Goal: Participate in discussion: Engage in conversation with other users on a specific topic

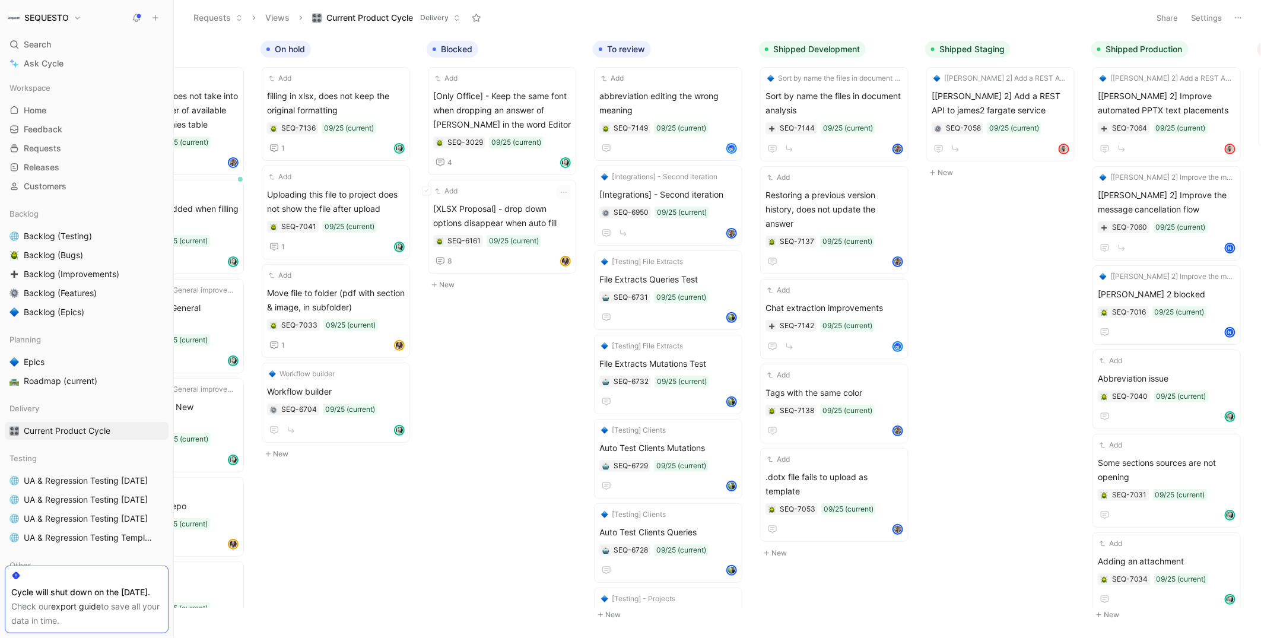
scroll to position [0, 426]
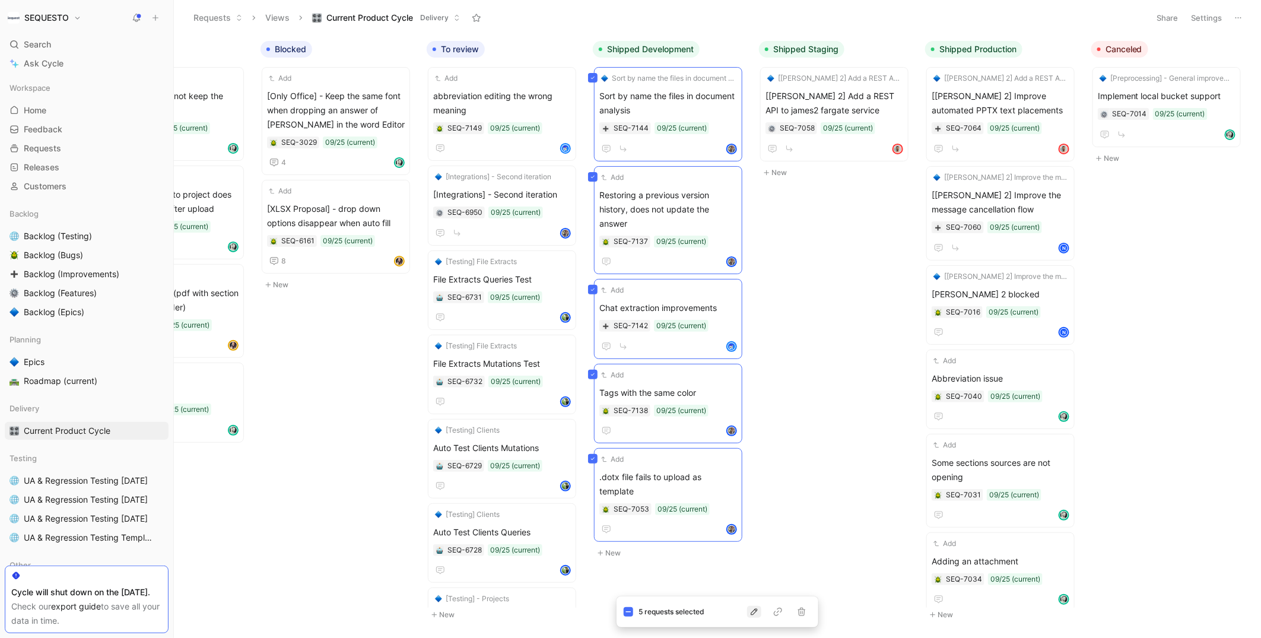
click at [754, 613] on icon "button" at bounding box center [753, 611] width 9 height 9
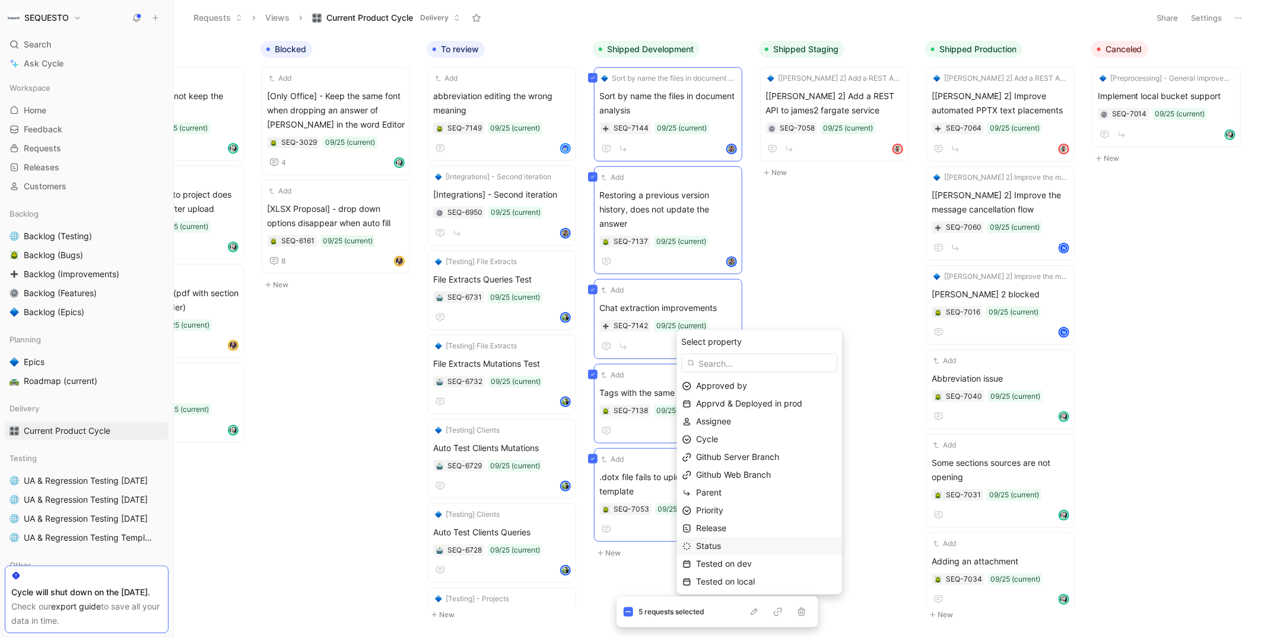
scroll to position [36, 0]
click at [731, 530] on span "Tested on dev" at bounding box center [725, 528] width 56 height 10
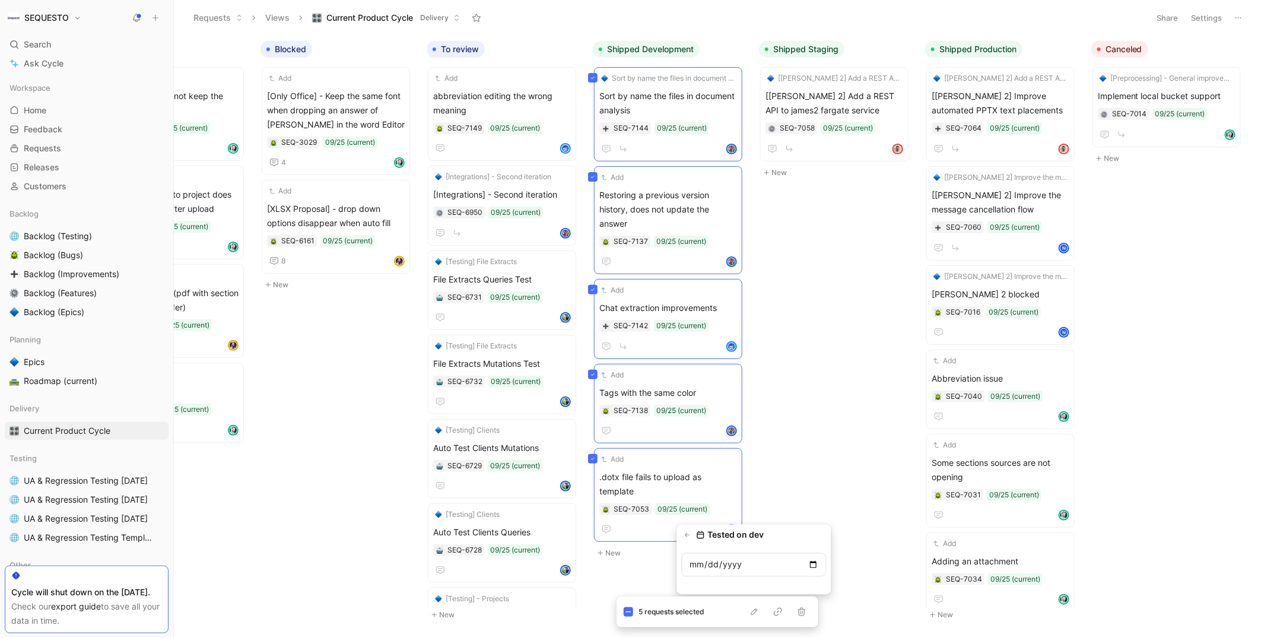
click at [813, 564] on input "date" at bounding box center [754, 565] width 145 height 24
type input "[DATE]"
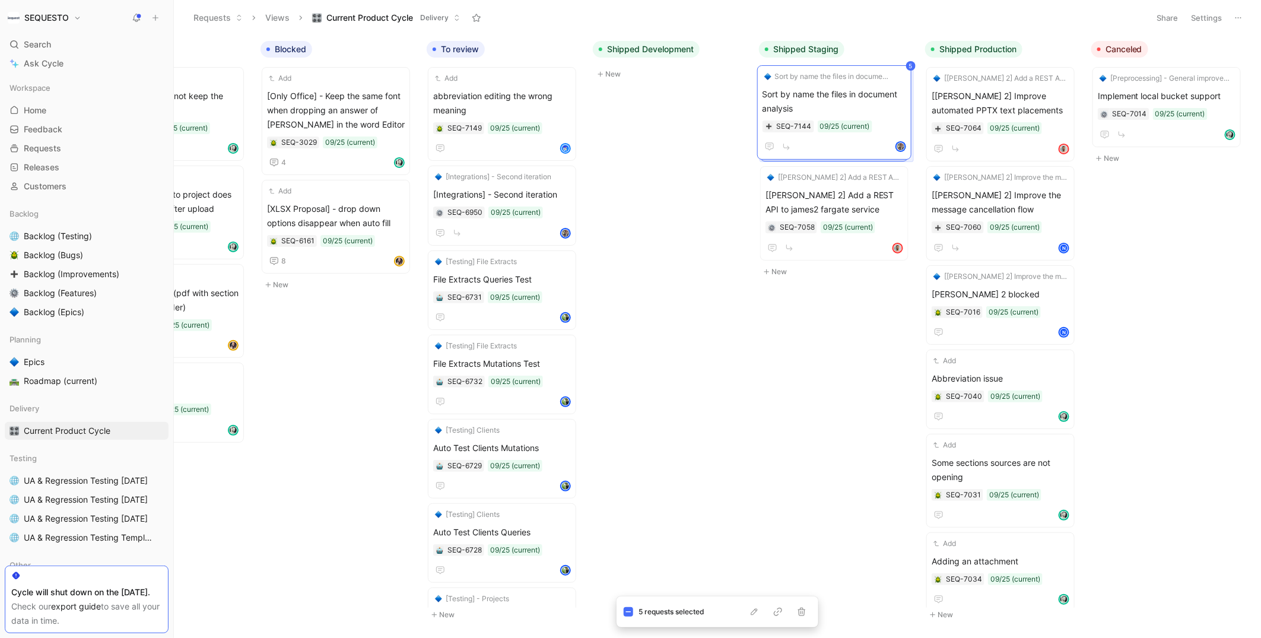
drag, startPoint x: 638, startPoint y: 80, endPoint x: 802, endPoint y: 78, distance: 163.8
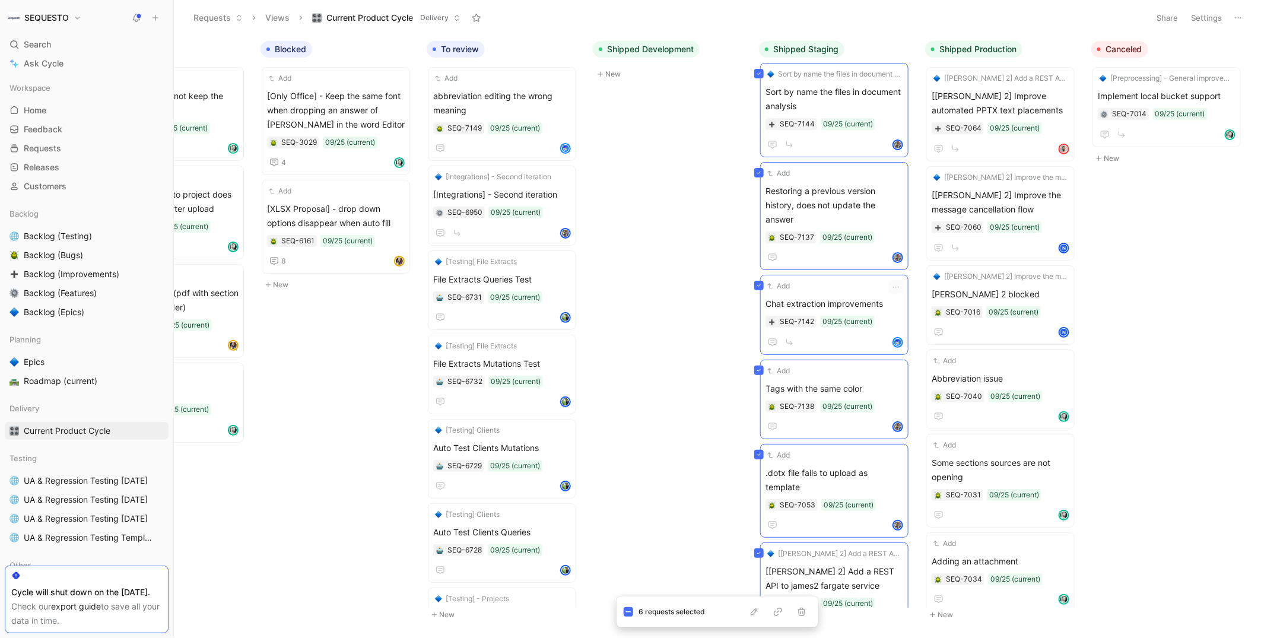
scroll to position [5, 0]
click at [754, 612] on icon "button" at bounding box center [753, 611] width 9 height 9
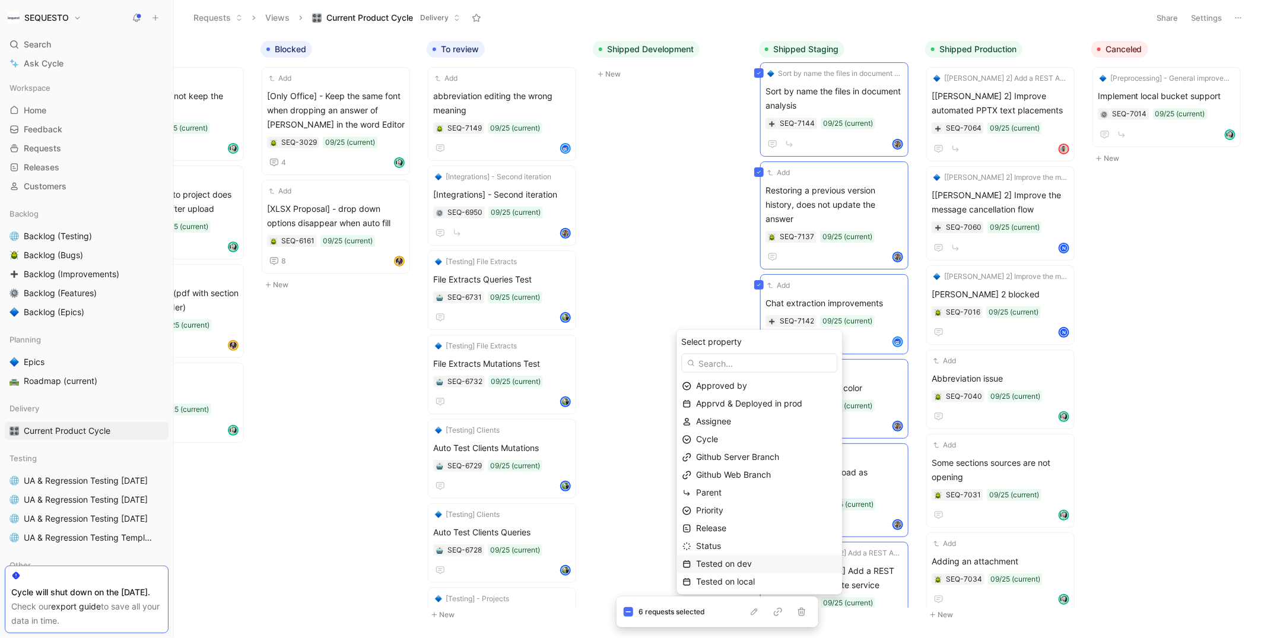
scroll to position [36, 0]
click at [739, 580] on span "Tested on staging" at bounding box center [732, 581] width 70 height 10
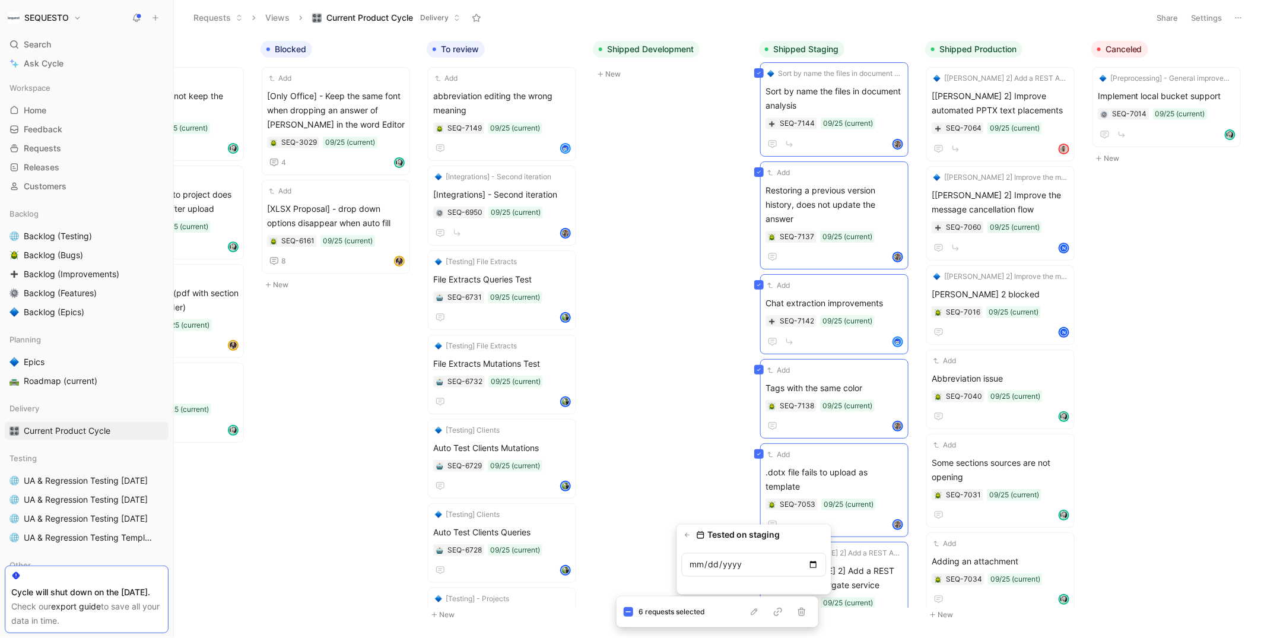
click at [810, 565] on input "date" at bounding box center [754, 565] width 145 height 24
type input "[DATE]"
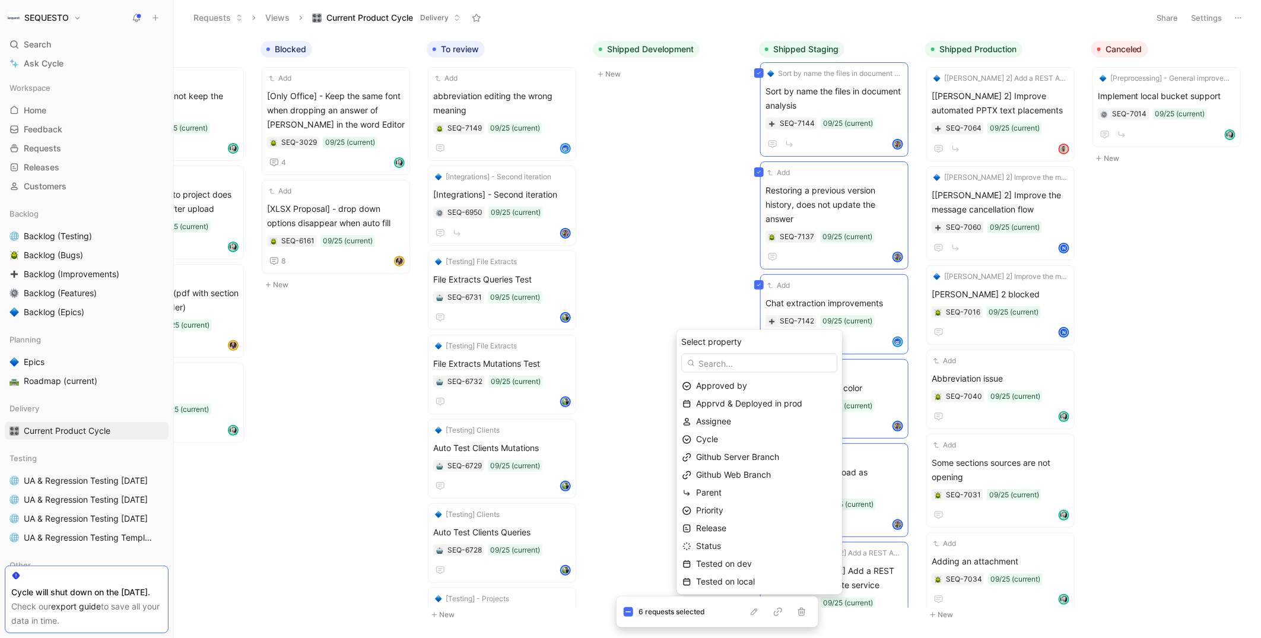
click at [678, 359] on div "Select property Approved by Apprvd & Deployed in prod Assignee Cycle Github Ser…" at bounding box center [760, 462] width 166 height 265
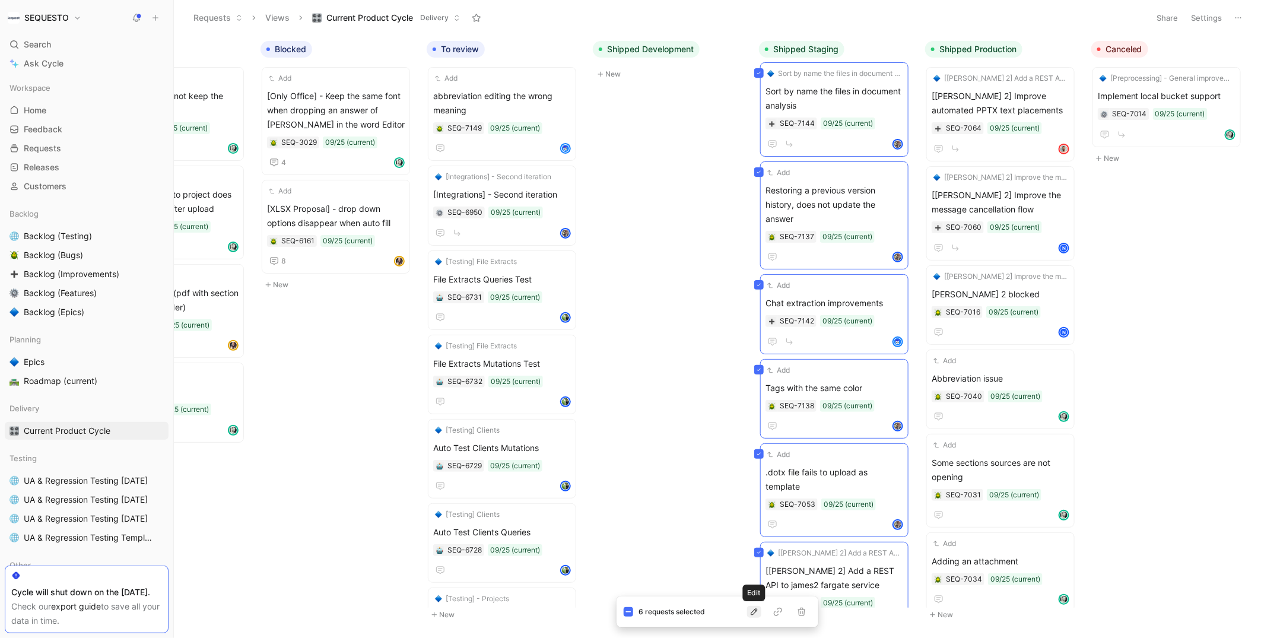
click at [751, 612] on icon "button" at bounding box center [753, 611] width 9 height 9
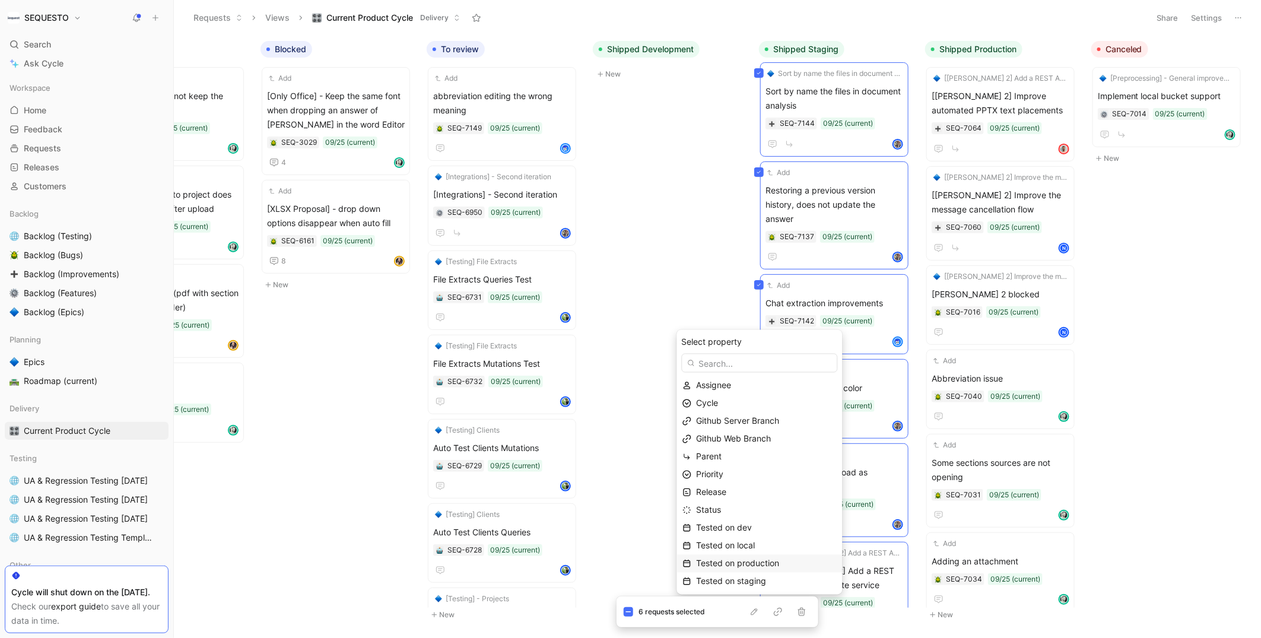
click at [739, 564] on span "Tested on production" at bounding box center [738, 563] width 83 height 10
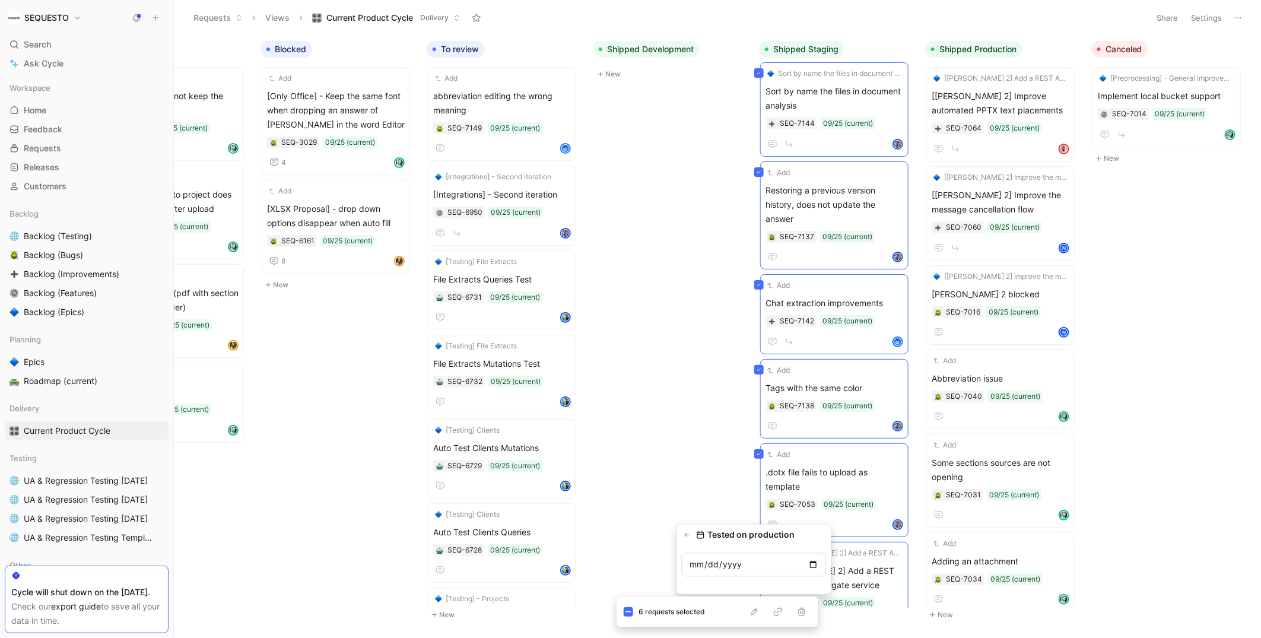
click at [815, 565] on input "date" at bounding box center [754, 565] width 145 height 24
type input "[DATE]"
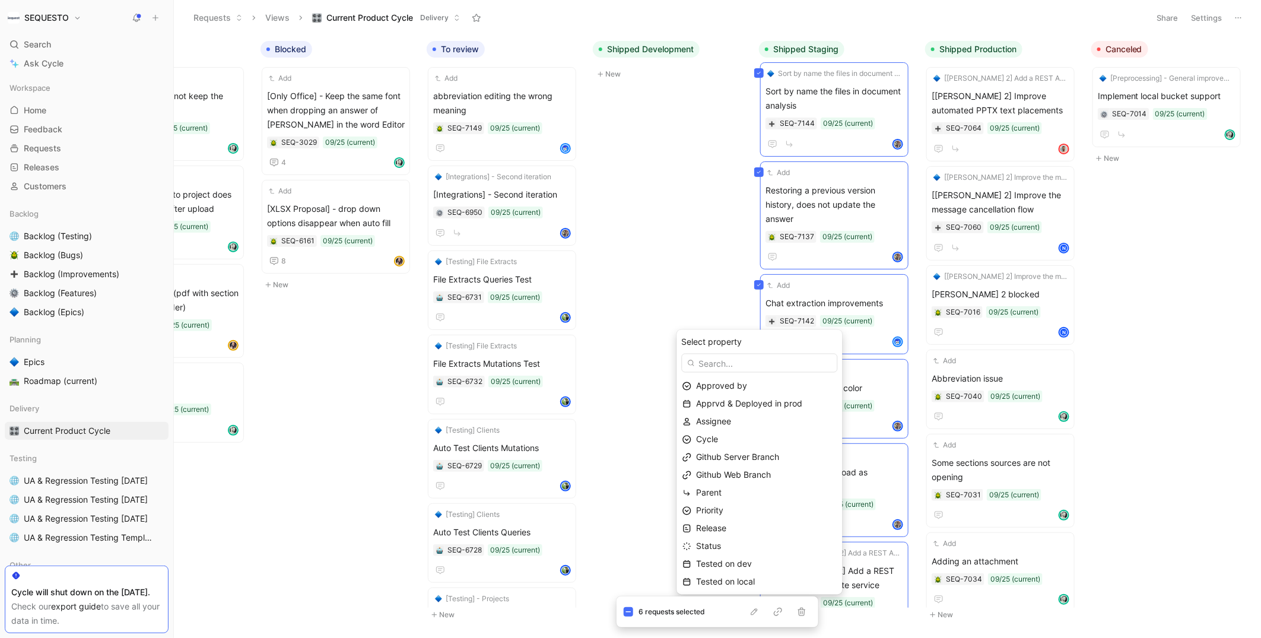
click at [726, 389] on span "Approved by" at bounding box center [722, 386] width 51 height 10
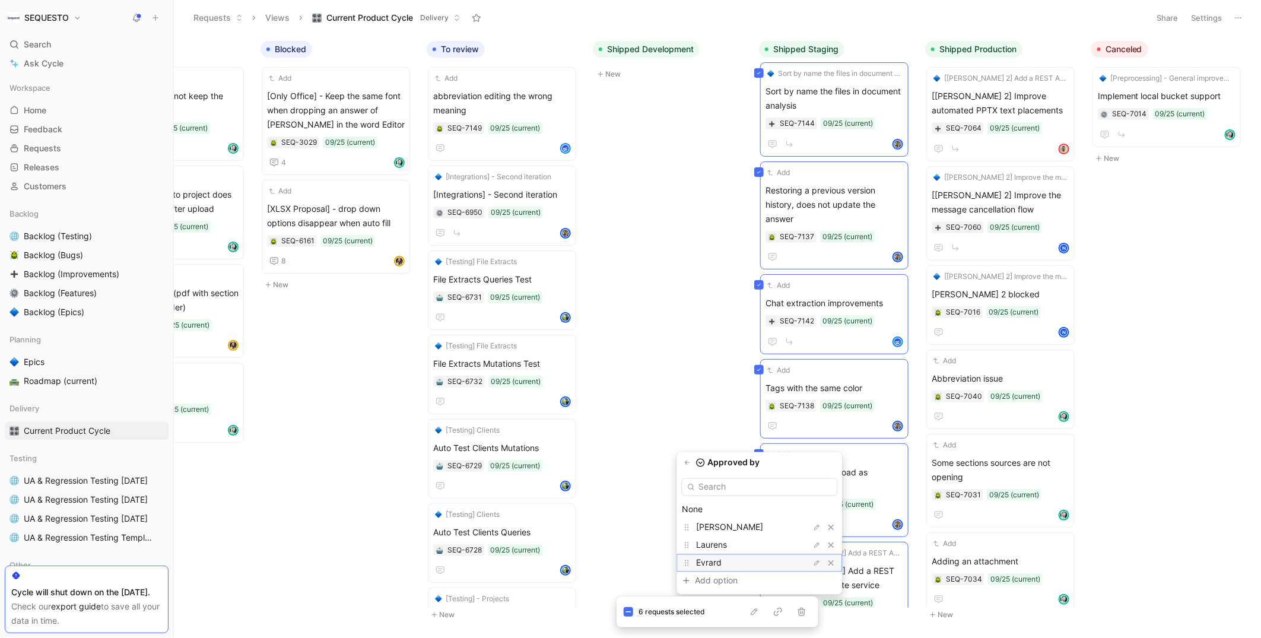
click at [720, 562] on span "Evrard" at bounding box center [710, 563] width 26 height 10
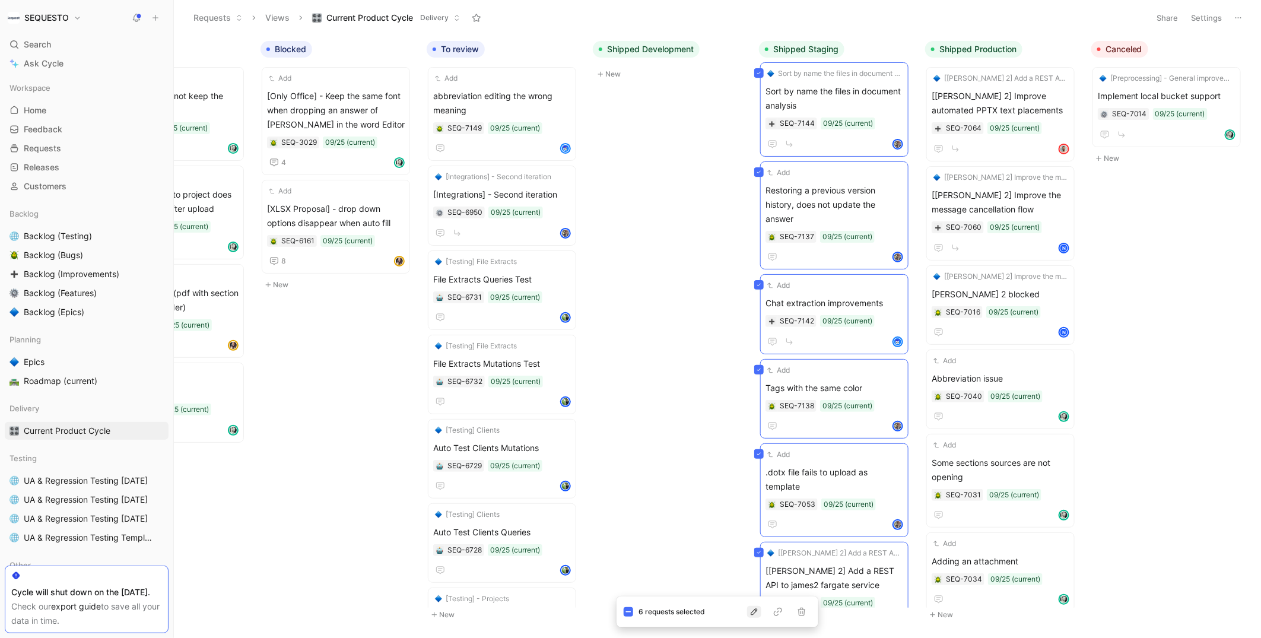
click at [750, 613] on icon "button" at bounding box center [753, 611] width 9 height 9
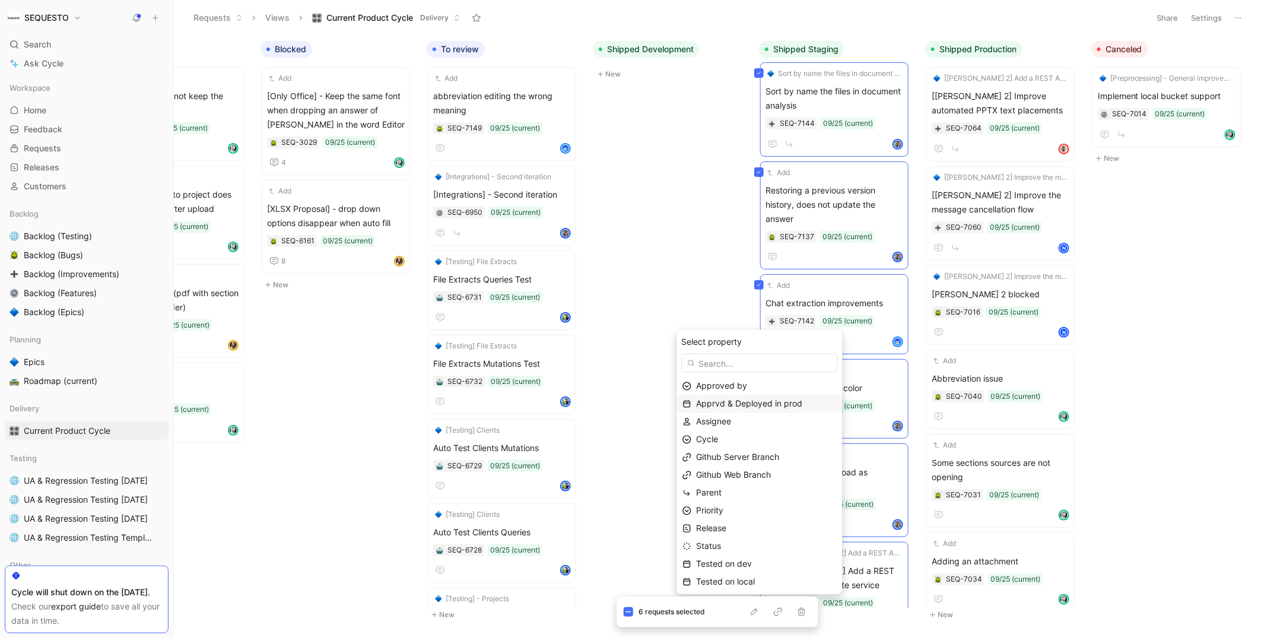
click at [724, 403] on span "Apprvd & Deployed in prod" at bounding box center [750, 404] width 106 height 10
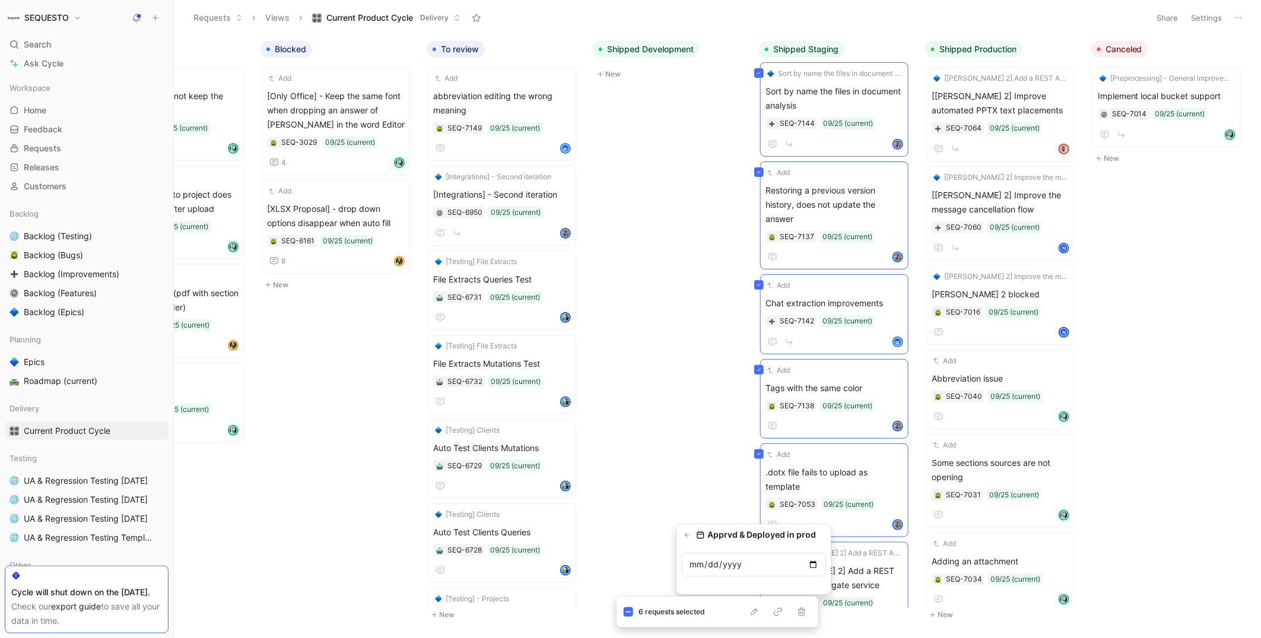
click at [813, 564] on input "date" at bounding box center [754, 565] width 145 height 24
type input "[DATE]"
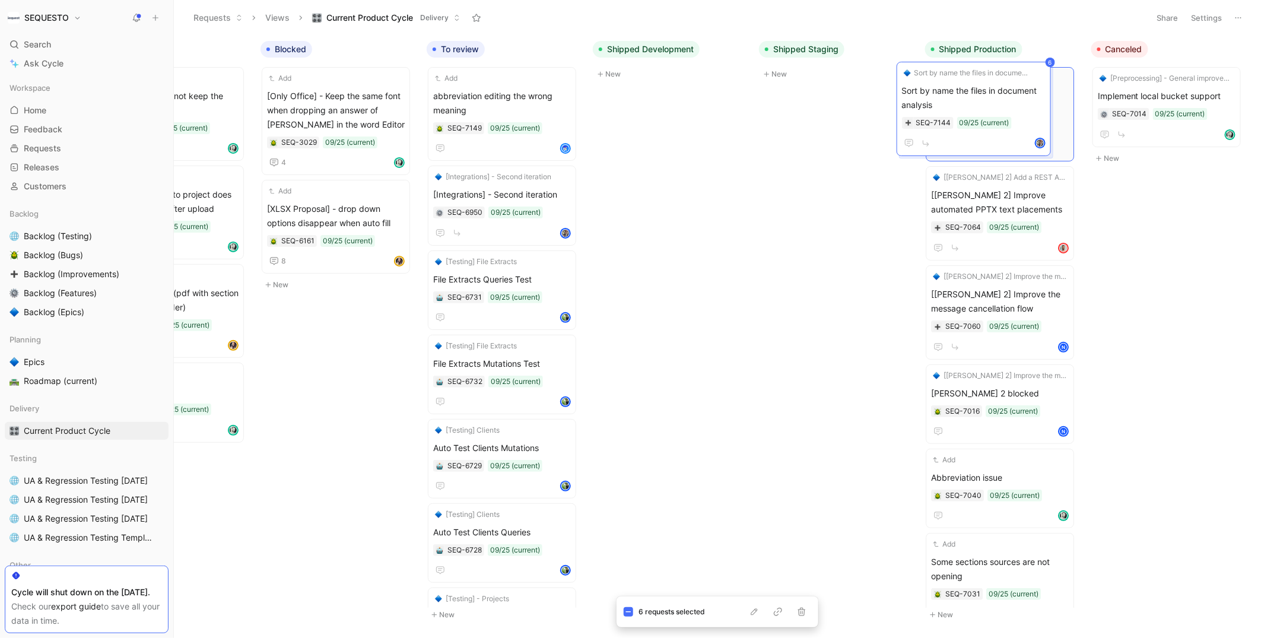
scroll to position [0, 0]
drag, startPoint x: 816, startPoint y: 96, endPoint x: 972, endPoint y: 91, distance: 156.1
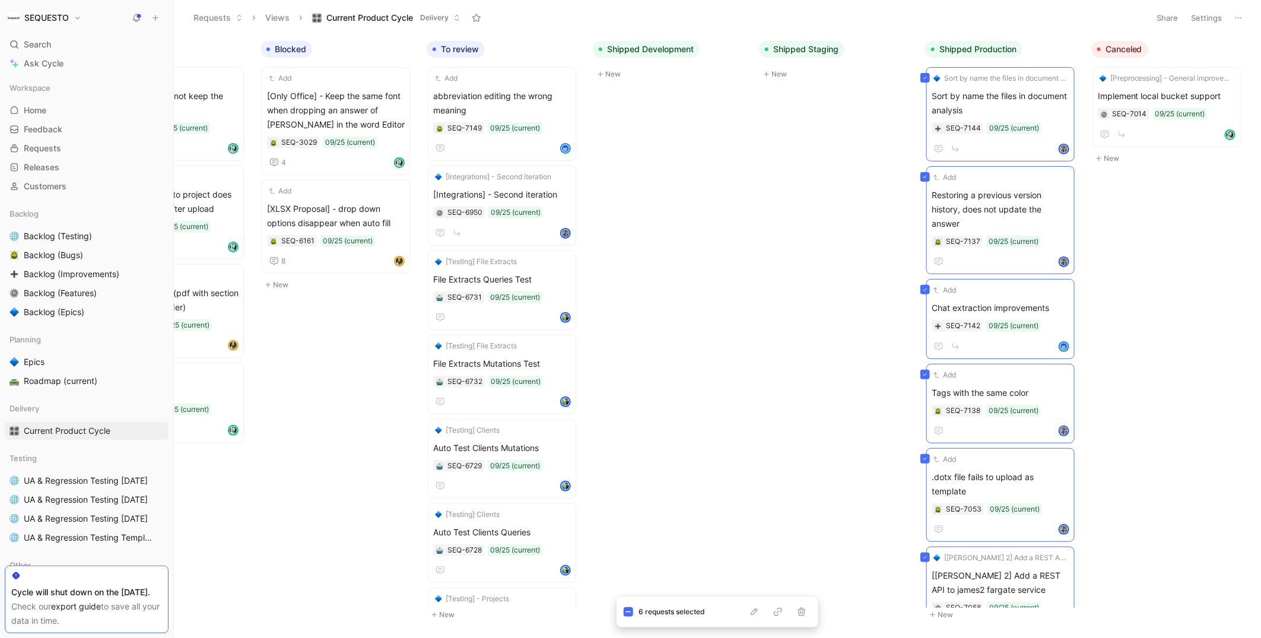
click at [851, 128] on div "To do Add Pptx presentation, selected finish but get english in the chat SEQ-71…" at bounding box center [717, 336] width 1087 height 602
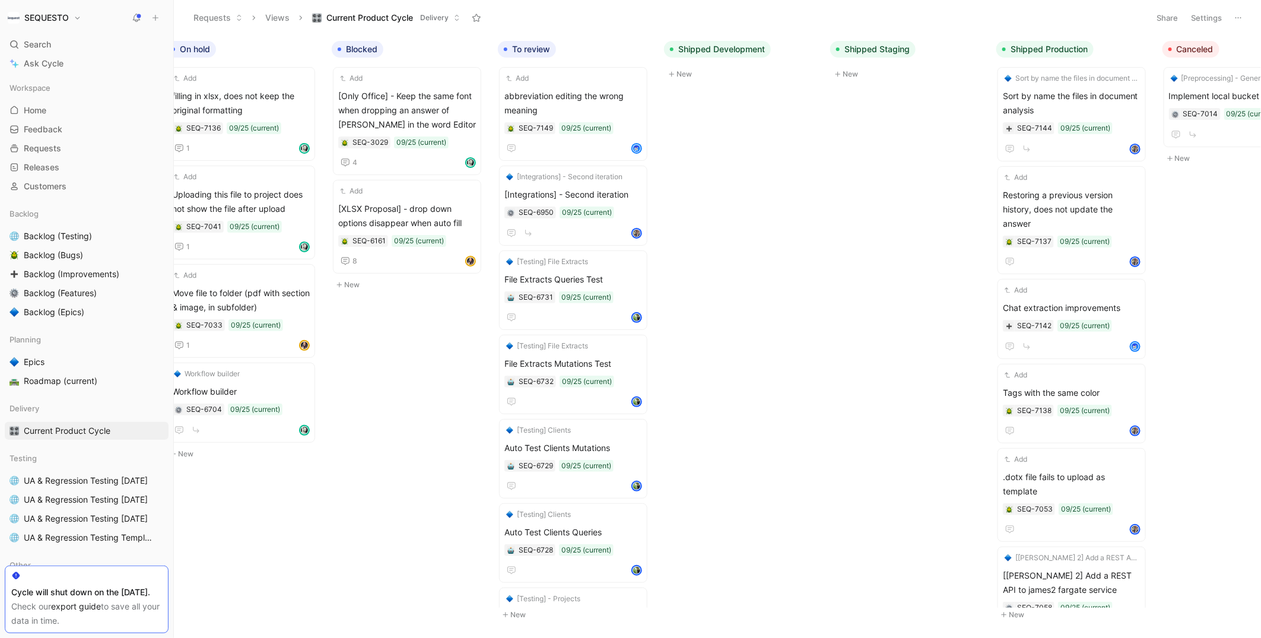
scroll to position [0, 426]
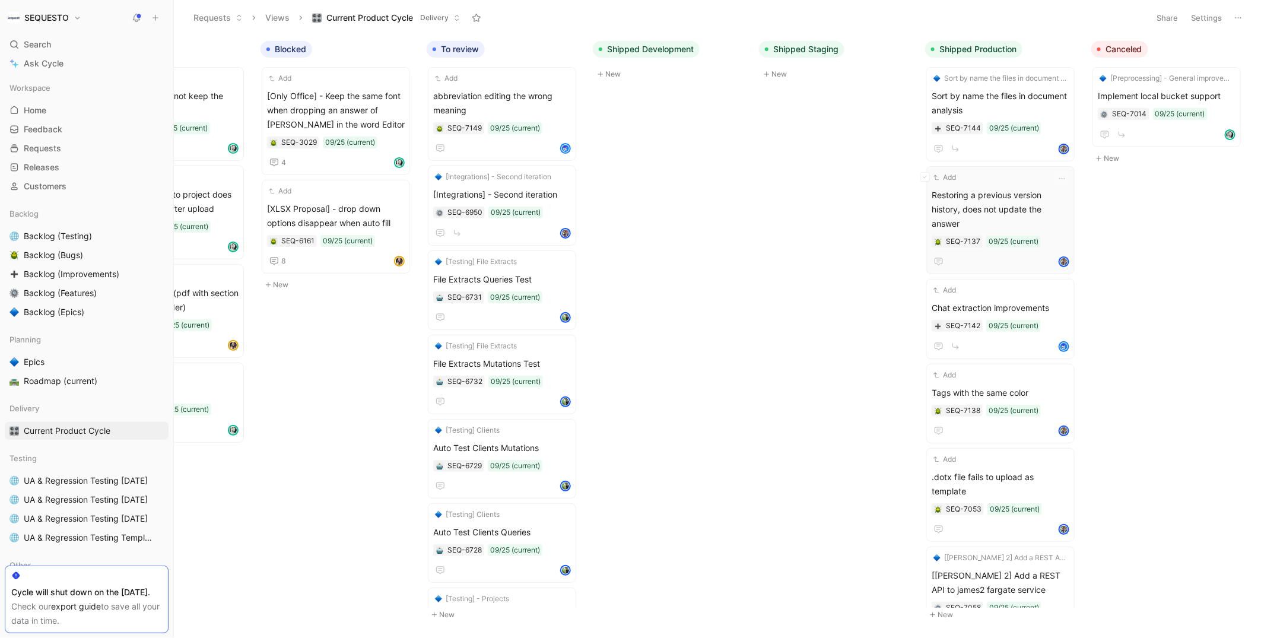
click at [985, 197] on span "Restoring a previous version history, does not update the answer" at bounding box center [1000, 209] width 138 height 43
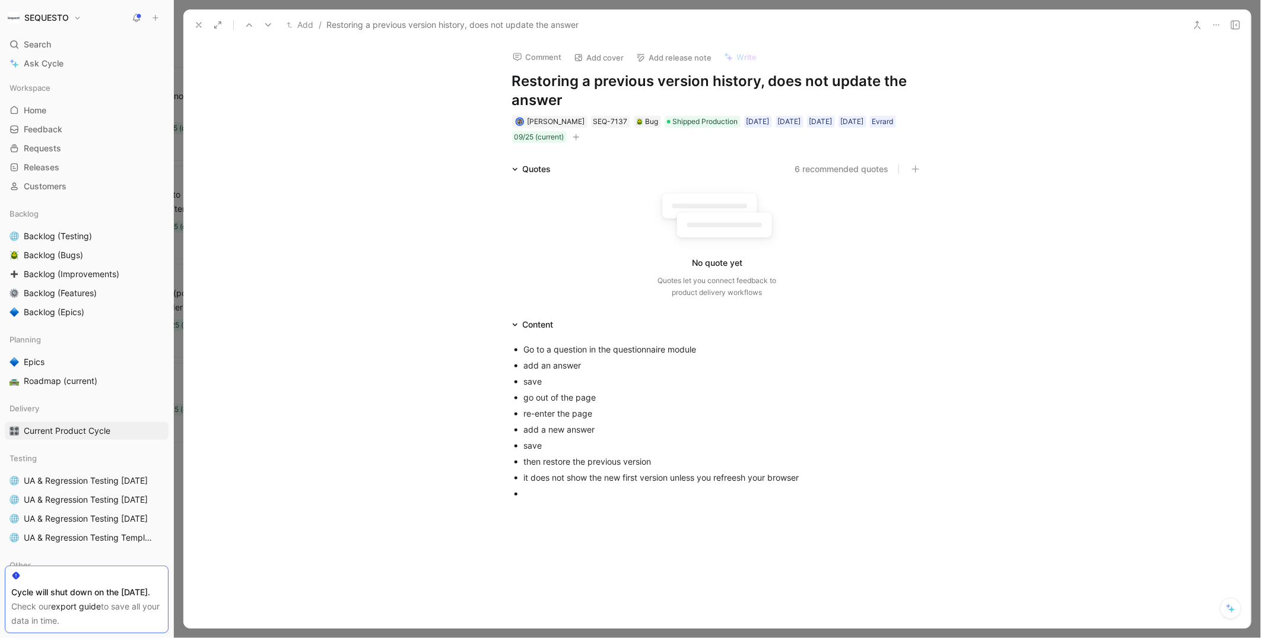
click at [546, 58] on button "Comment" at bounding box center [537, 57] width 60 height 17
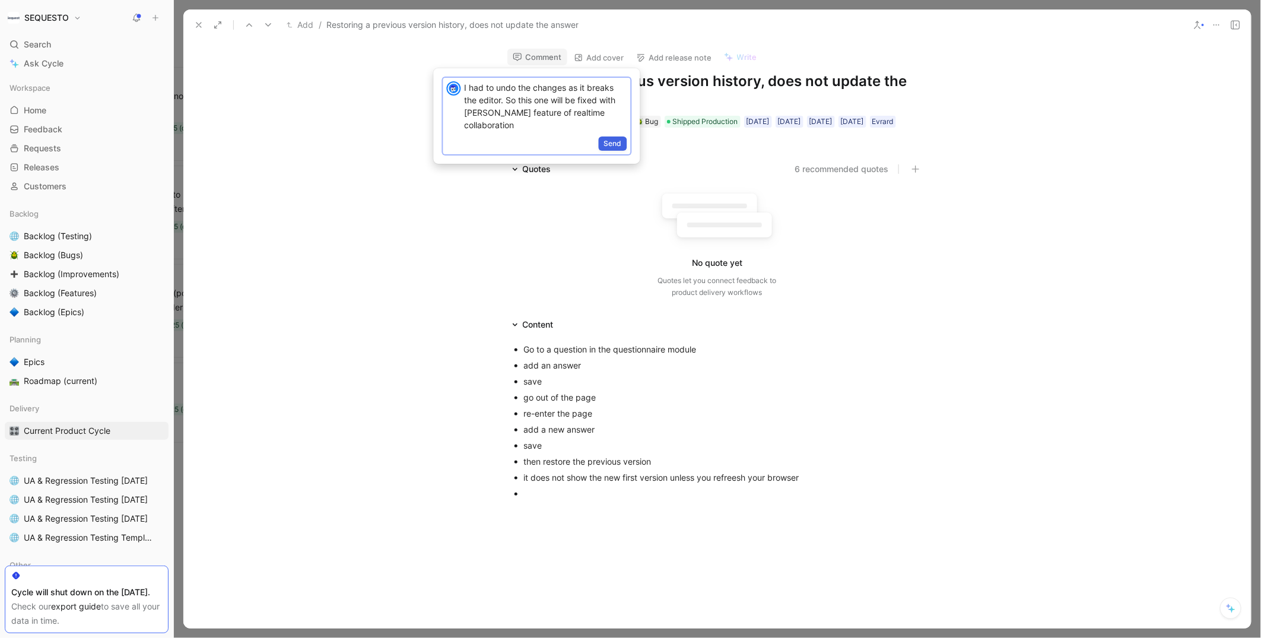
click at [616, 138] on span "Send" at bounding box center [613, 144] width 18 height 12
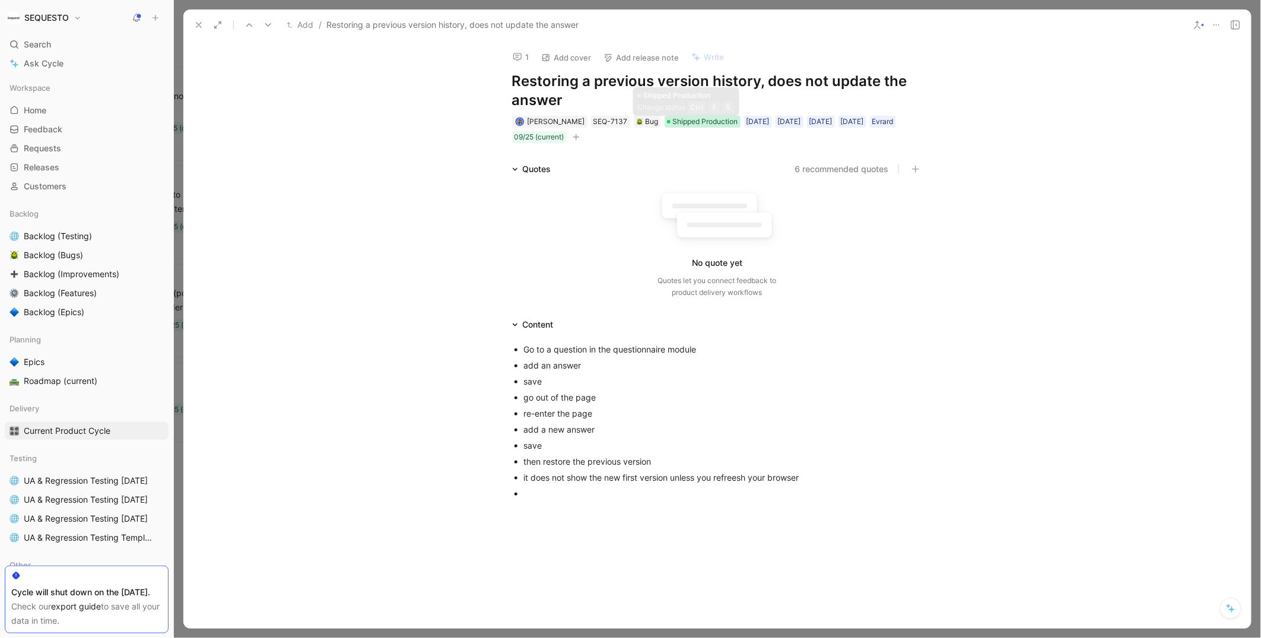
click at [673, 120] on span "Shipped Production" at bounding box center [705, 122] width 65 height 12
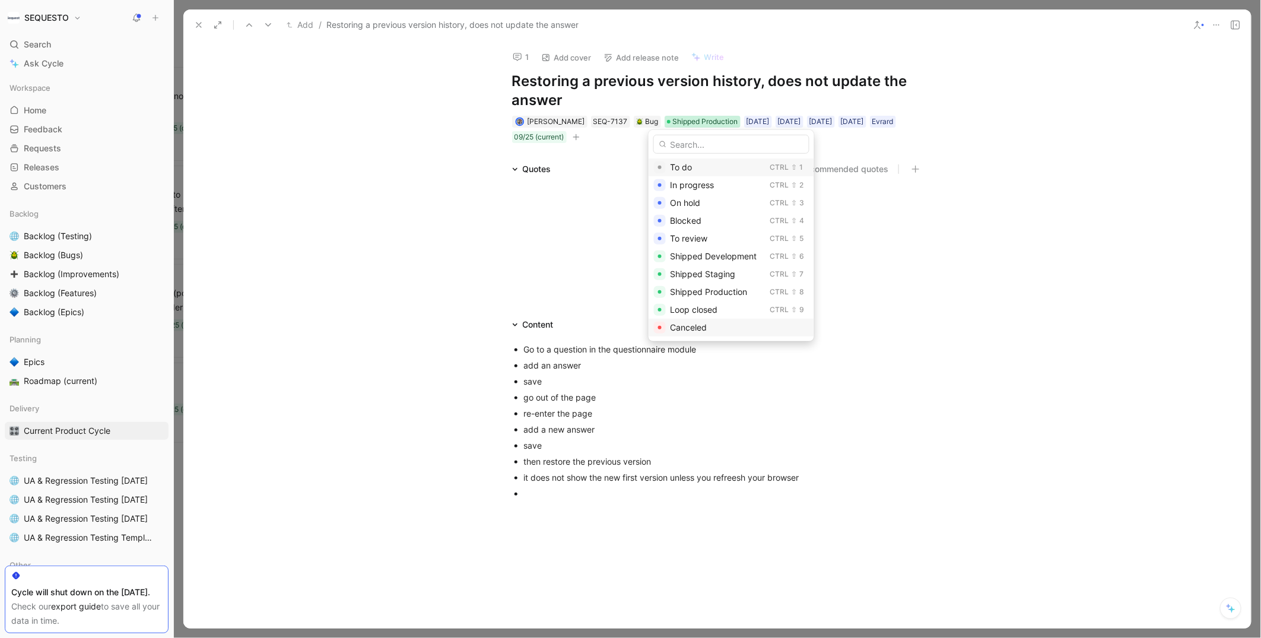
click at [686, 326] on span "Canceled" at bounding box center [688, 327] width 37 height 10
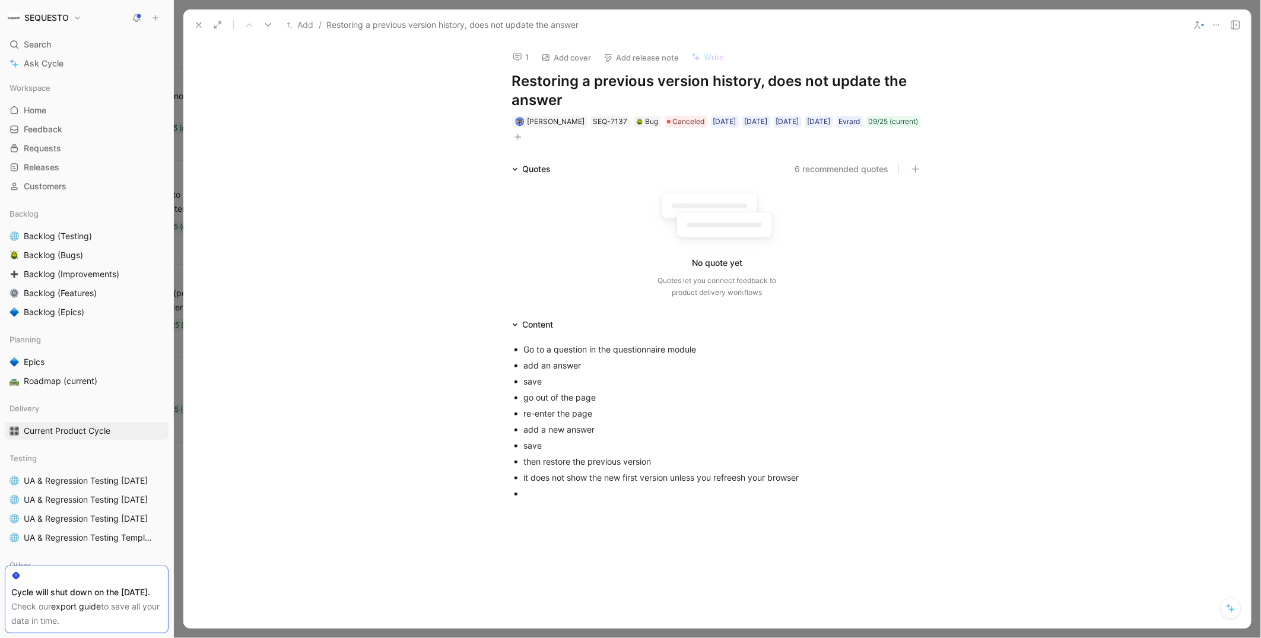
click at [196, 24] on icon at bounding box center [198, 24] width 9 height 9
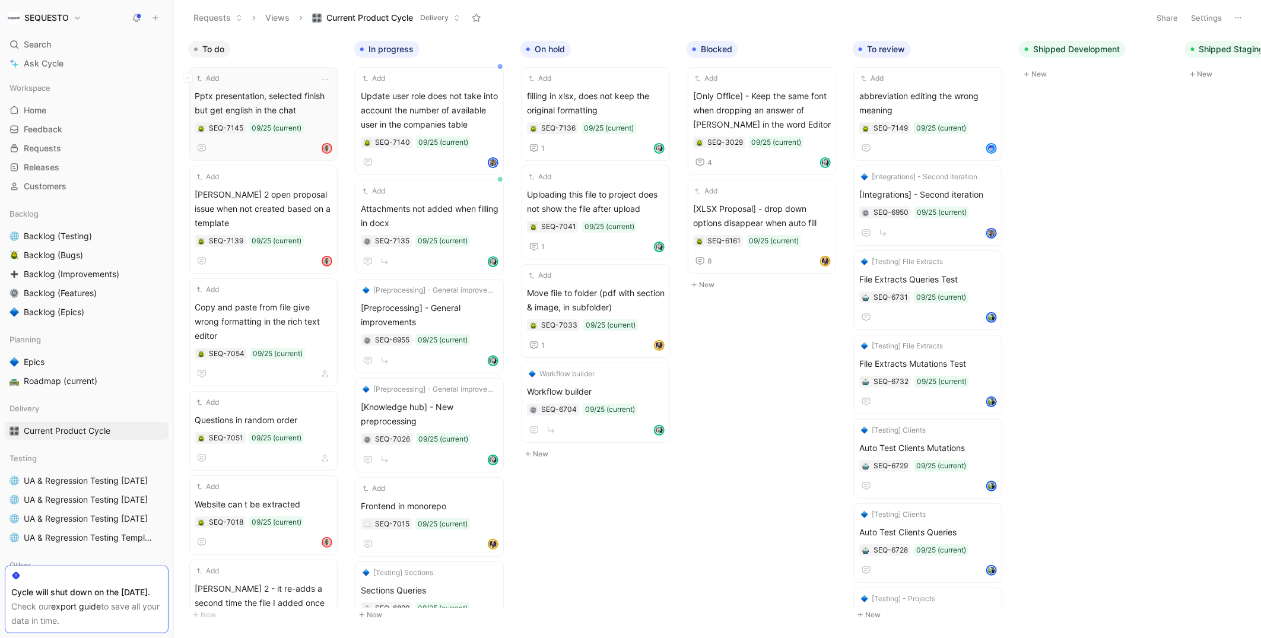
click at [311, 101] on span "Pptx presentation, selected finish but get english in the chat" at bounding box center [264, 103] width 138 height 28
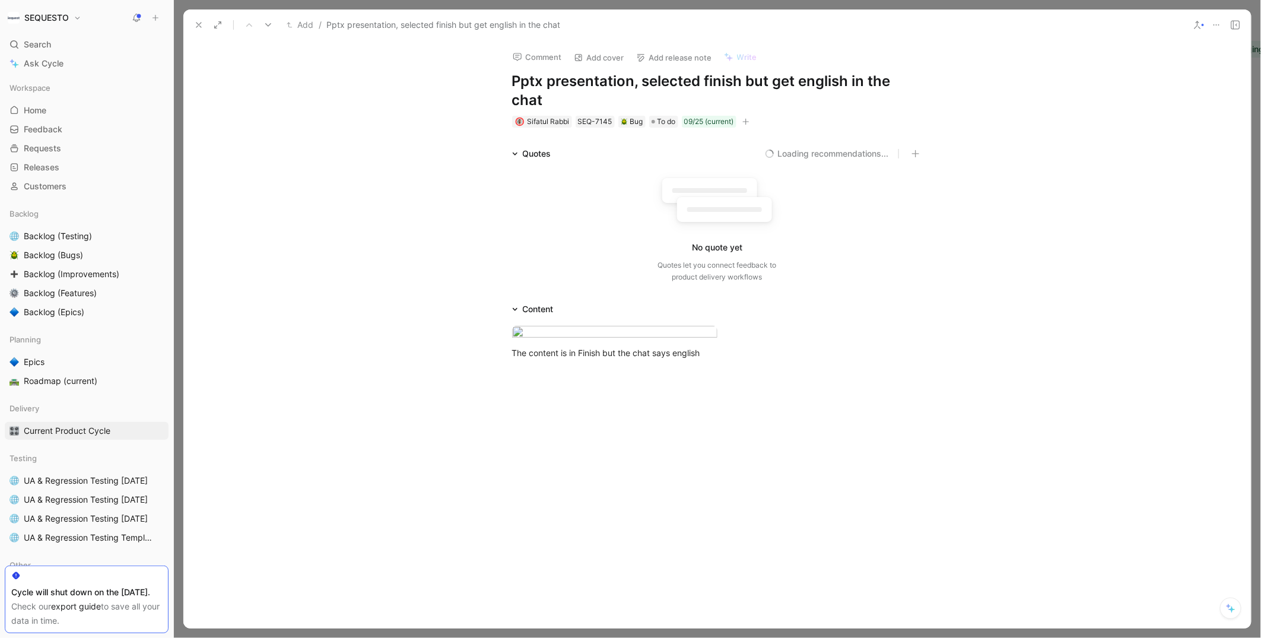
click at [725, 80] on h1 "Pptx presentation, selected finish but get english in the chat" at bounding box center [717, 91] width 411 height 38
click at [198, 24] on use at bounding box center [198, 25] width 5 height 5
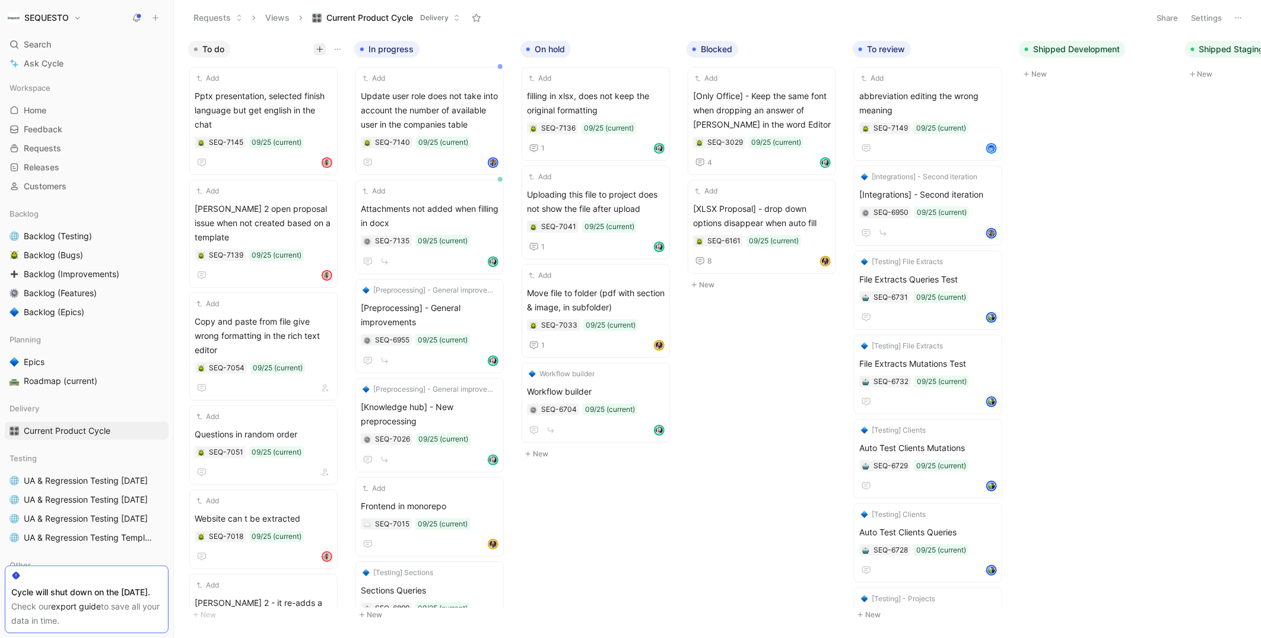
click at [319, 46] on icon "button" at bounding box center [319, 49] width 7 height 7
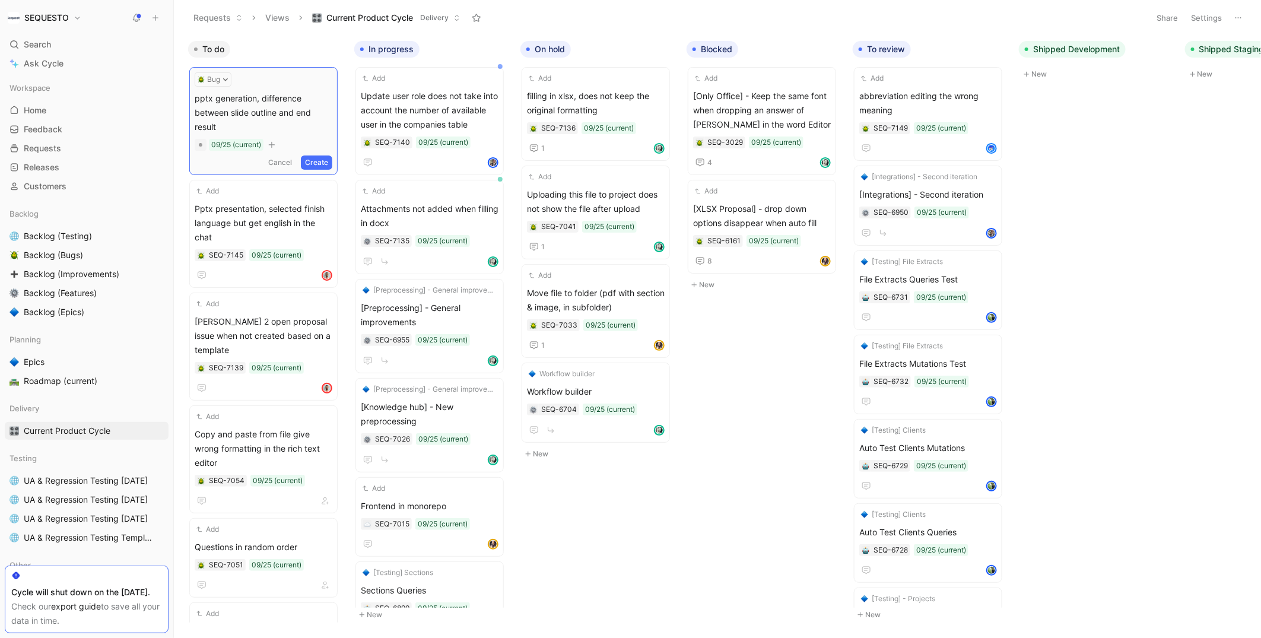
click at [329, 155] on button "Create" at bounding box center [316, 162] width 31 height 14
click at [281, 113] on span "pptx generation, difference between slide outline and end result" at bounding box center [264, 110] width 138 height 43
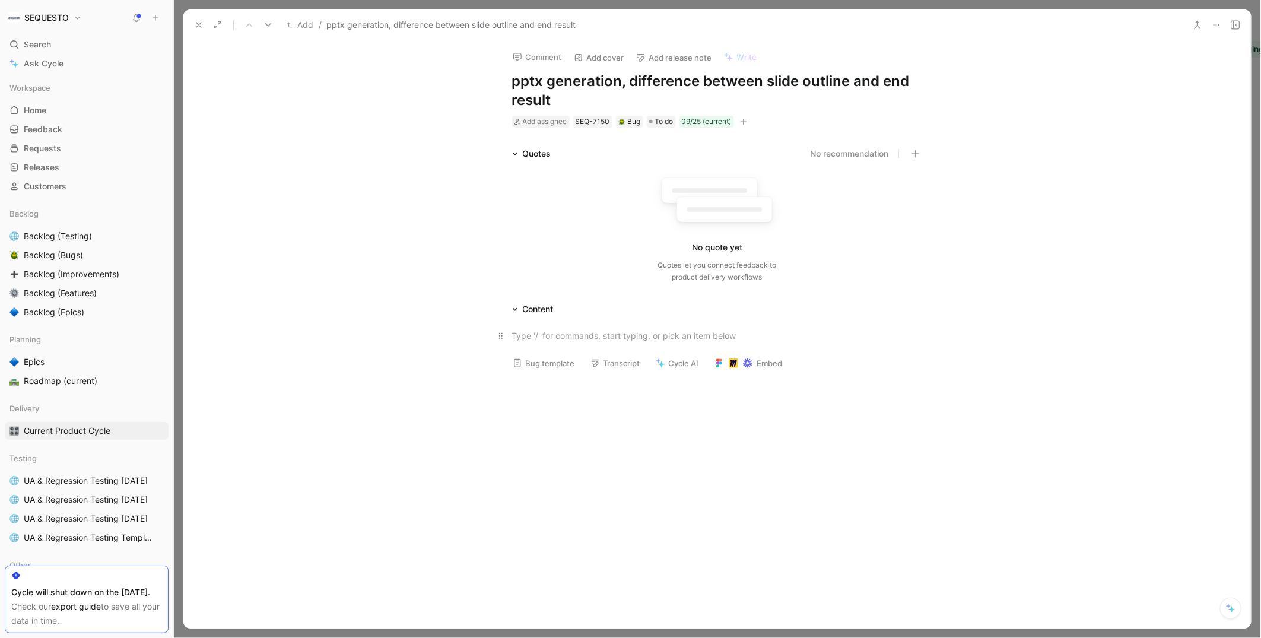
click at [536, 333] on div at bounding box center [717, 335] width 411 height 12
click at [364, 225] on div "Quotes No recommendation No quote yet Quotes let you connect feedback to produc…" at bounding box center [716, 217] width 1067 height 141
click at [195, 22] on icon at bounding box center [198, 24] width 9 height 9
